Goal: Navigation & Orientation: Find specific page/section

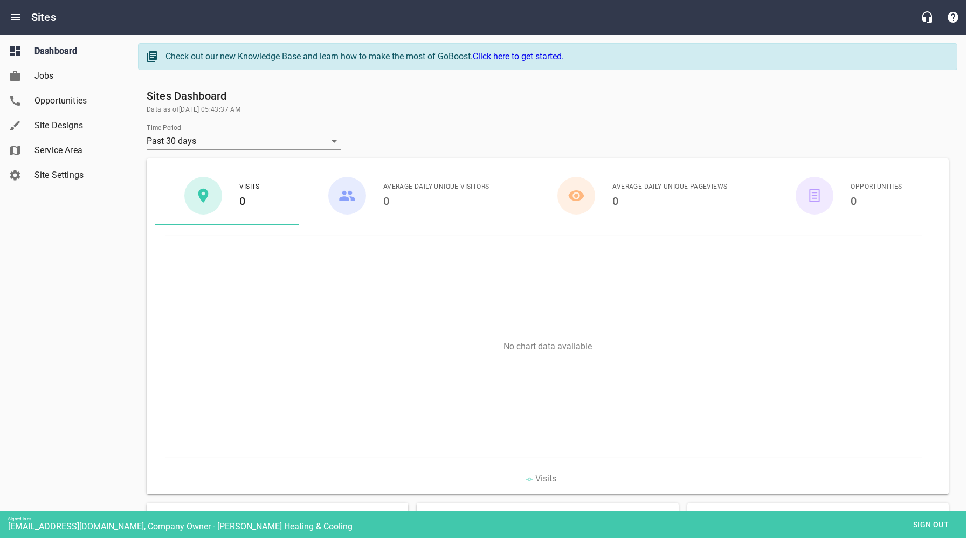
click at [63, 106] on span "Opportunities" at bounding box center [75, 100] width 82 height 13
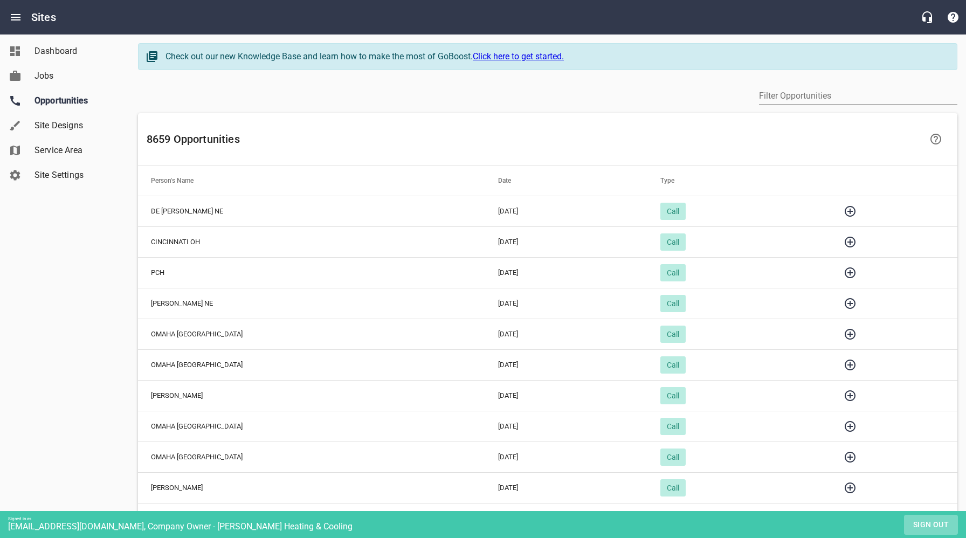
click at [919, 524] on span "Sign out" at bounding box center [930, 524] width 45 height 13
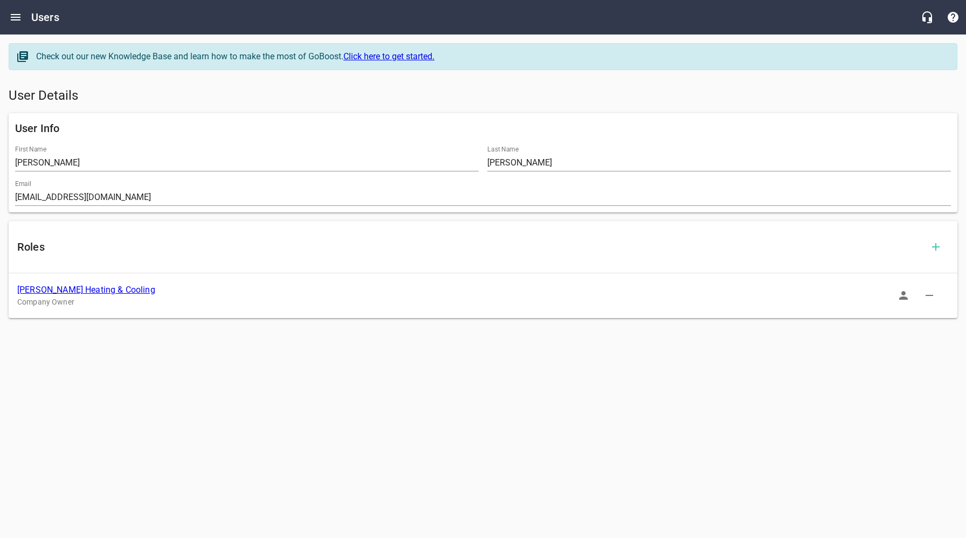
click at [103, 290] on link "[PERSON_NAME] Heating & Cooling" at bounding box center [86, 290] width 138 height 10
